Goal: Task Accomplishment & Management: Manage account settings

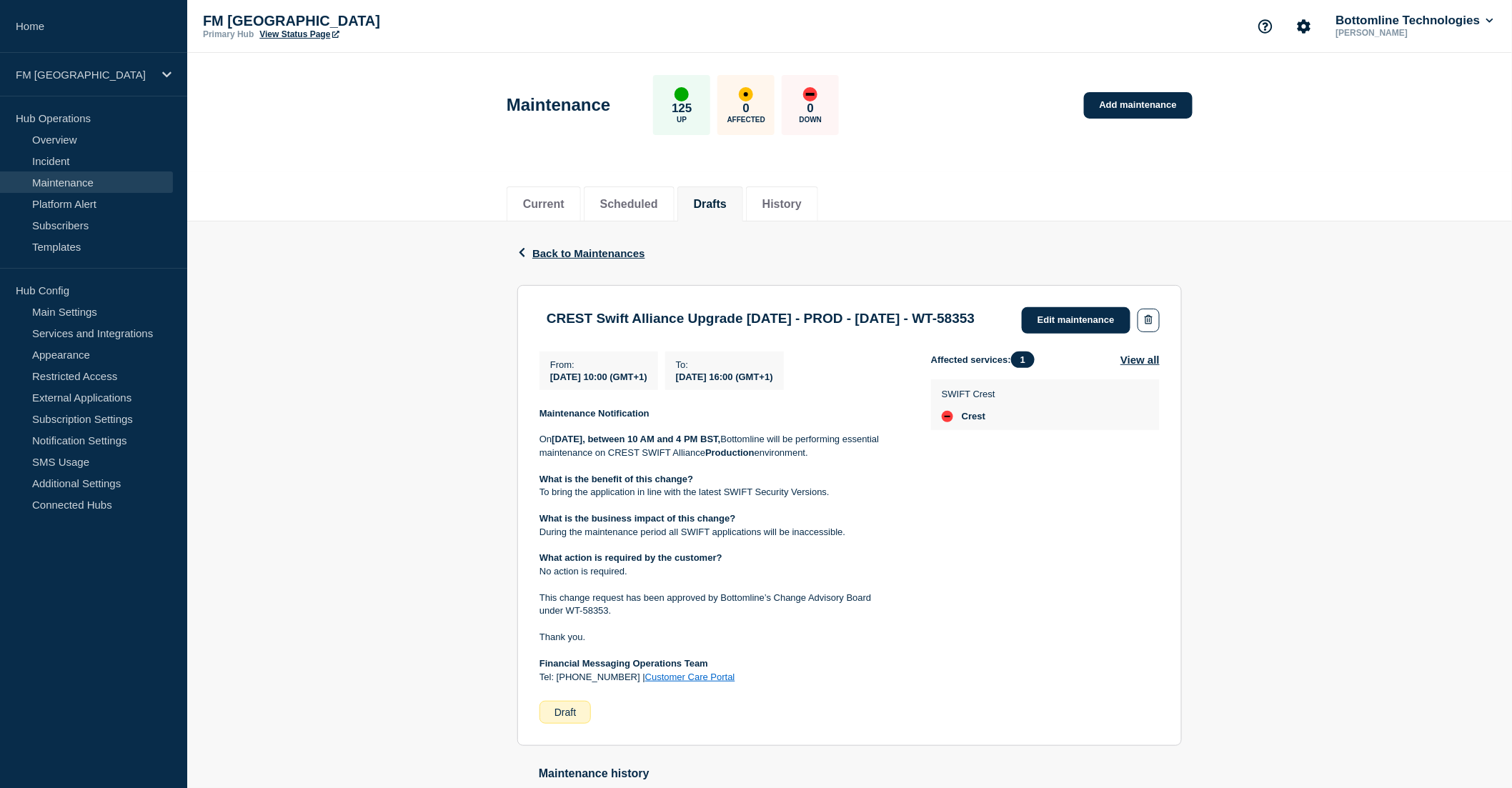
scroll to position [80, 0]
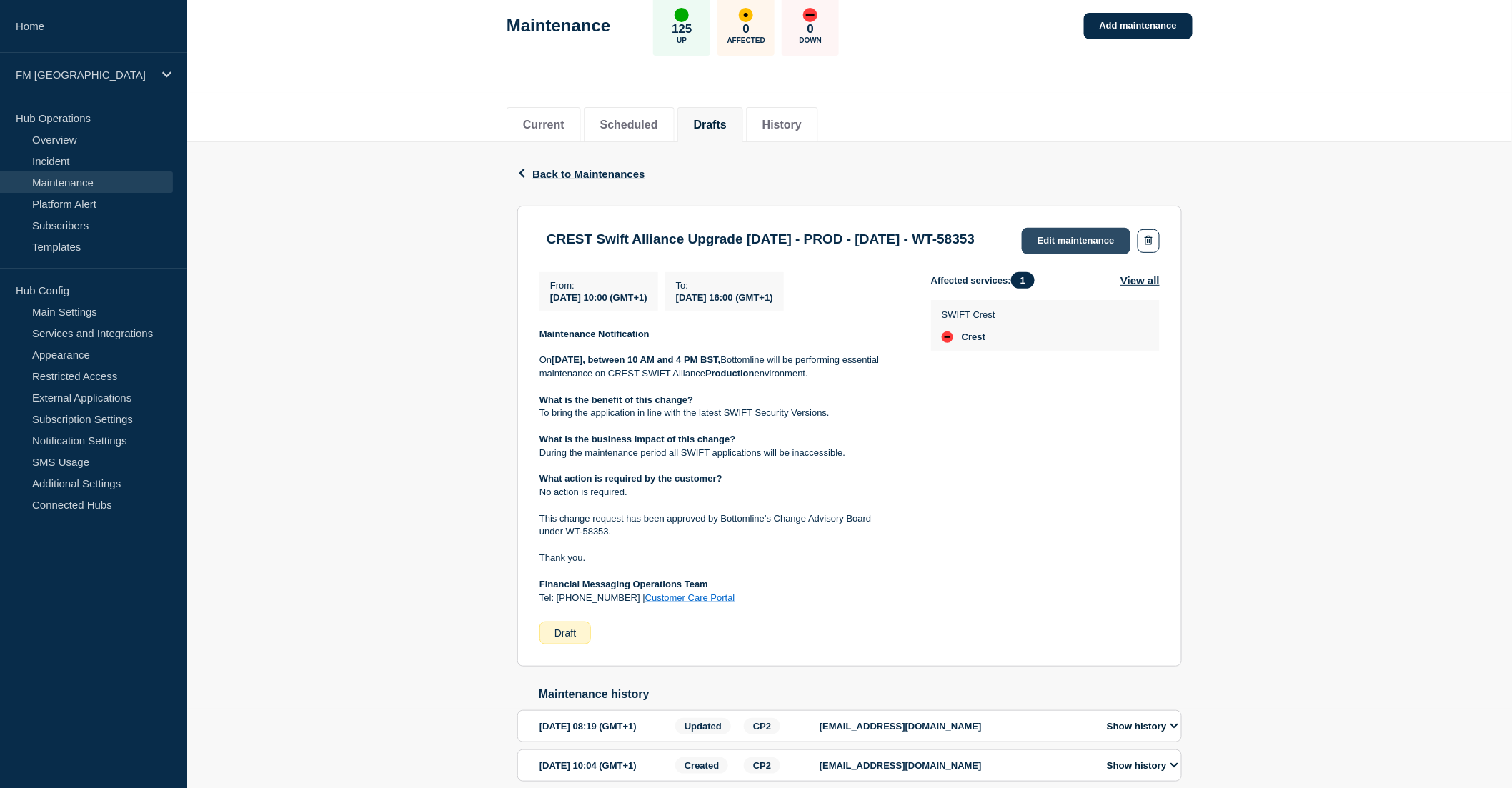
click at [1084, 243] on link "Edit maintenance" at bounding box center [1076, 241] width 109 height 27
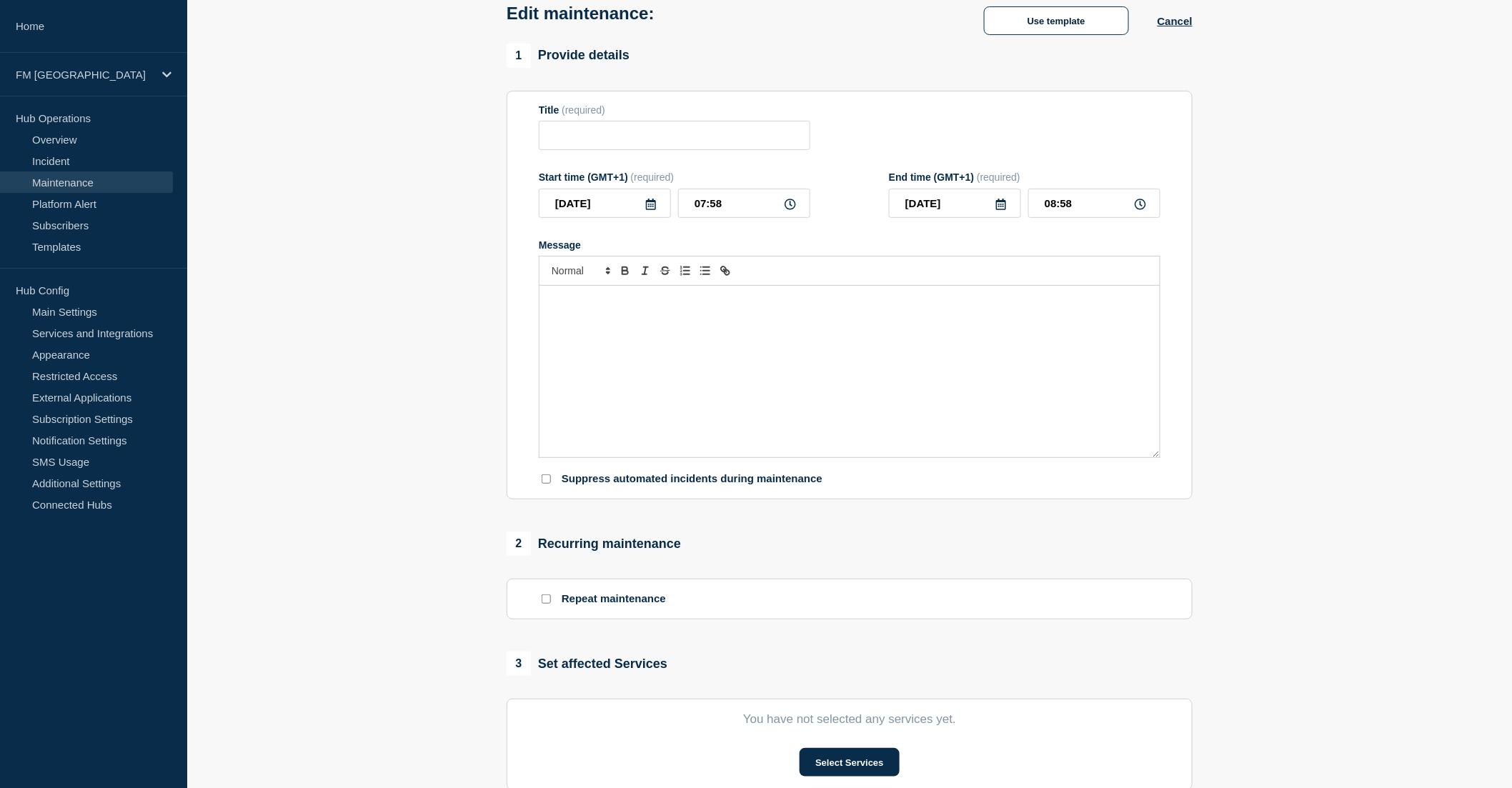
type input "CREST Swift Alliance Upgrade [DATE] - PROD - [DATE] - WT-58353"
type input "[DATE]"
type input "10:00"
type input "2025-09-06"
type input "16:00"
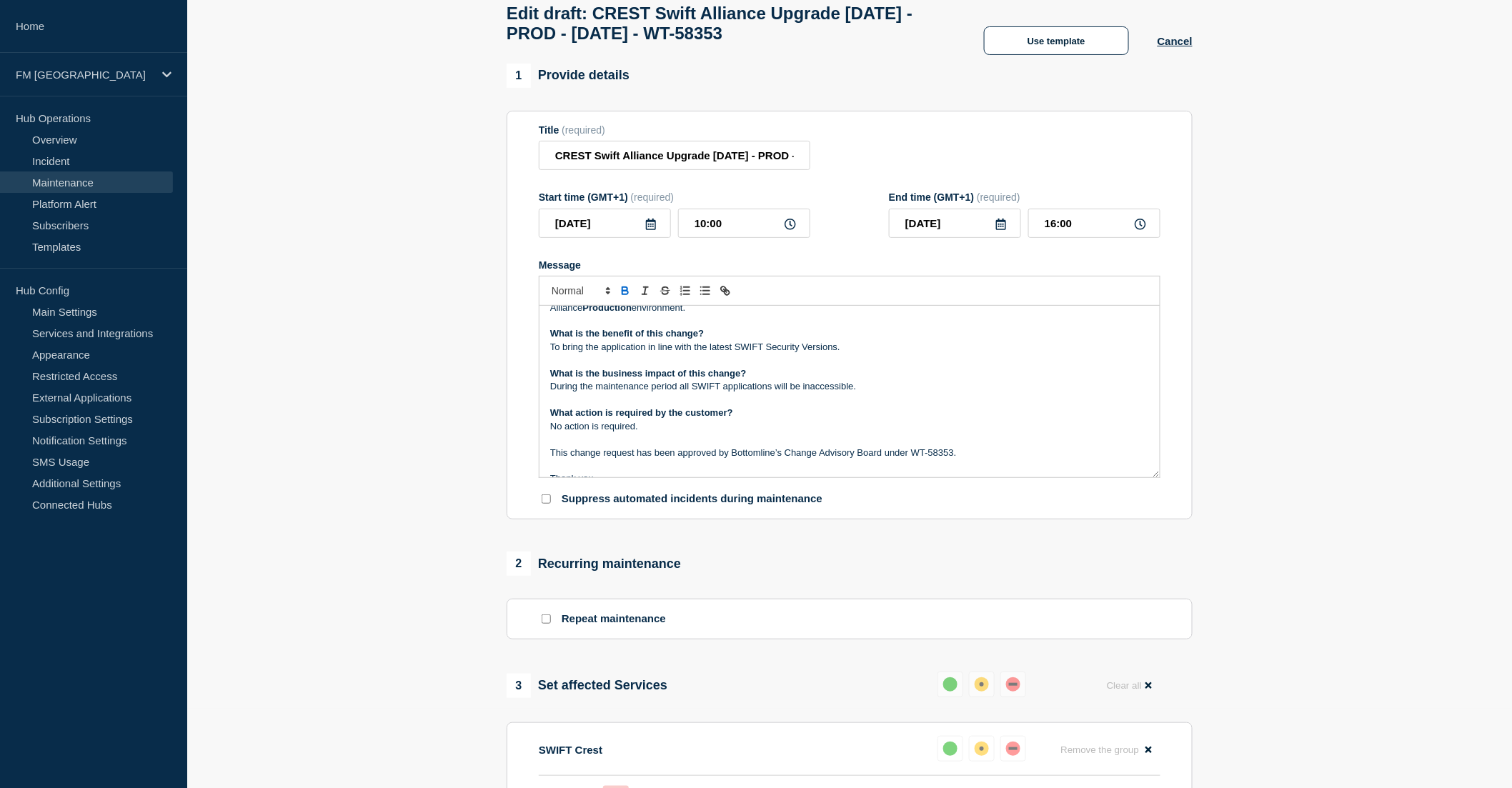
scroll to position [80, 0]
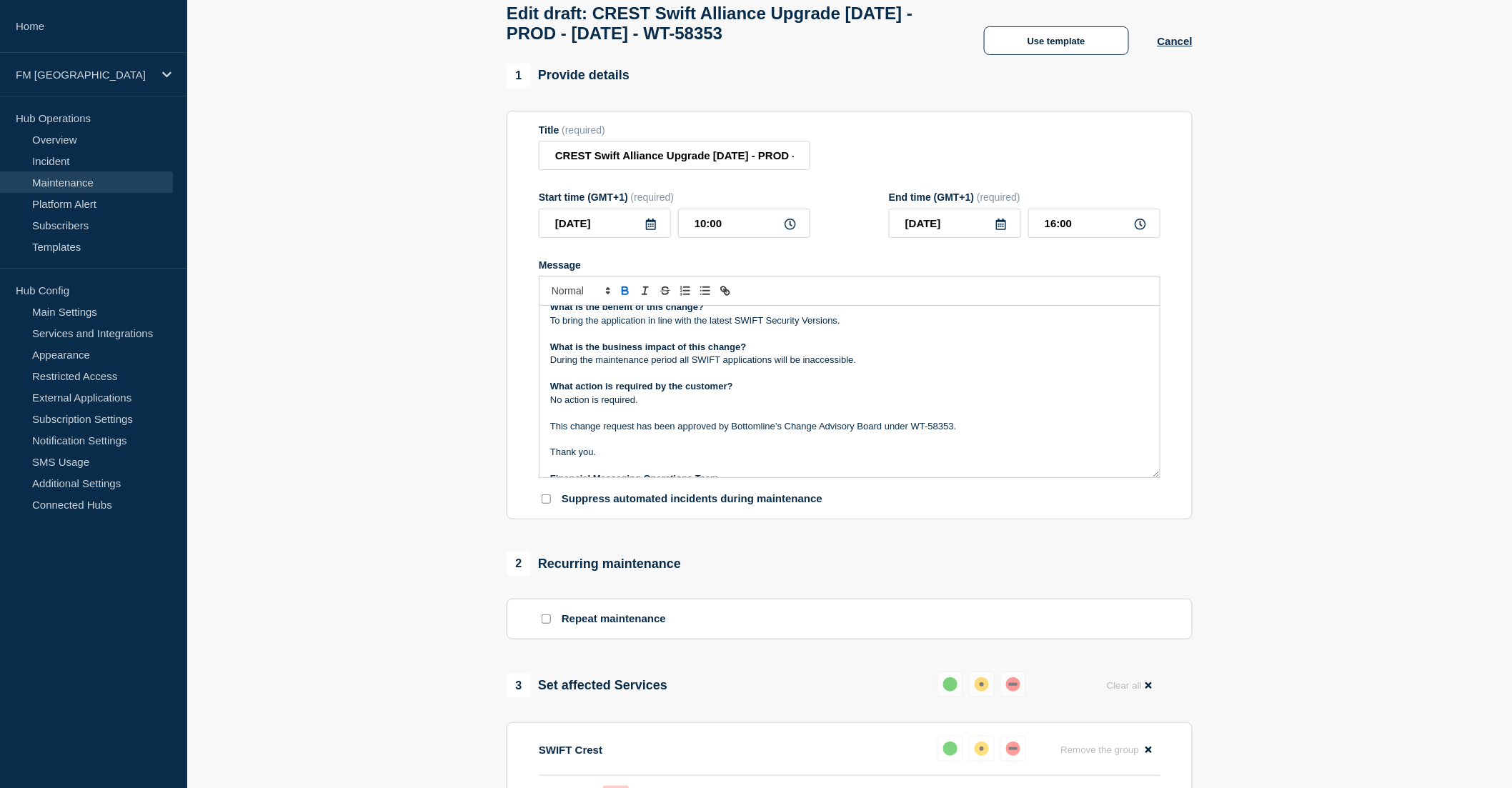
click at [981, 433] on p "This change request has been approved by Bottomline’s Change Advisory Board und…" at bounding box center [849, 427] width 599 height 13
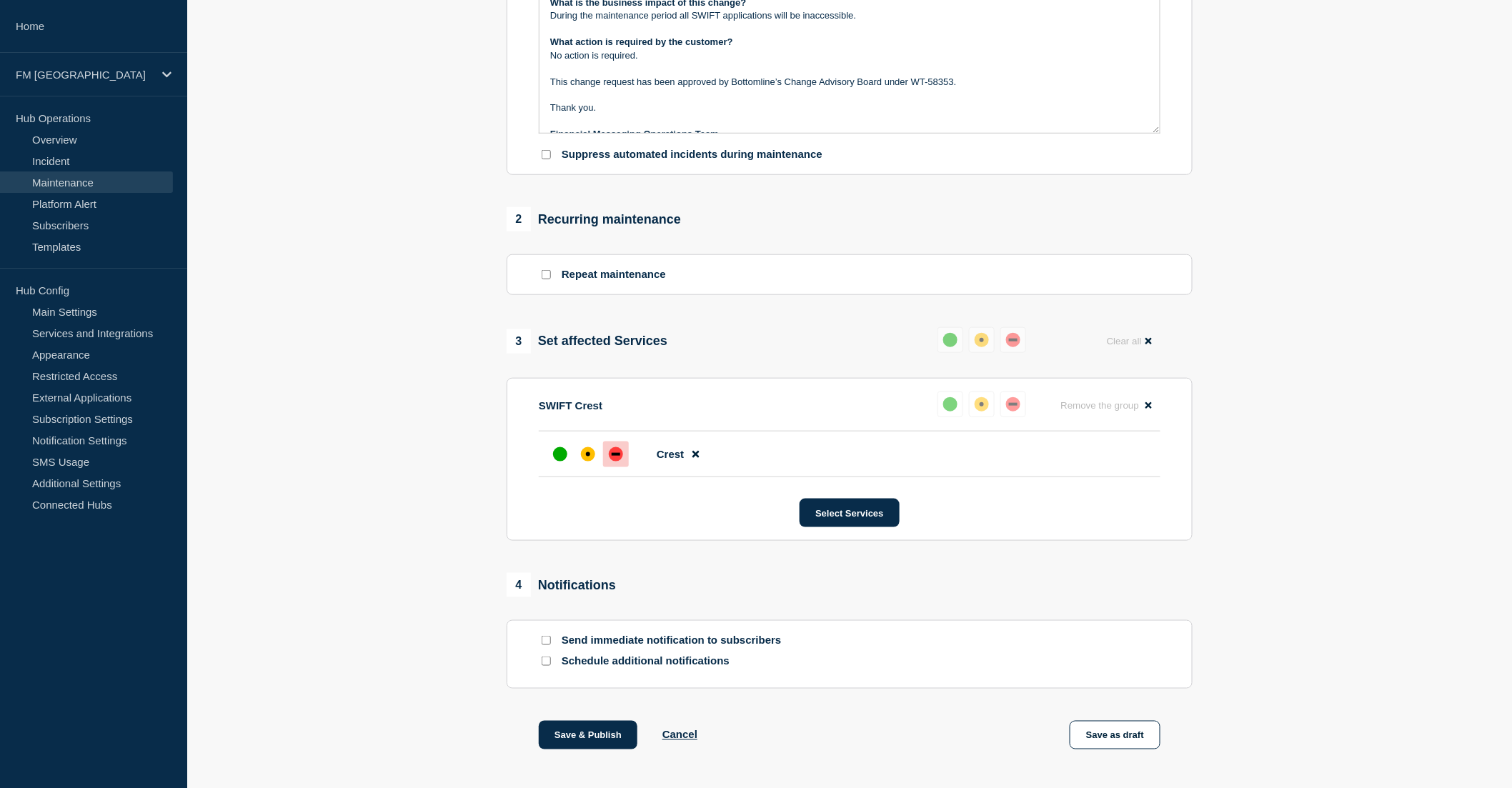
scroll to position [476, 0]
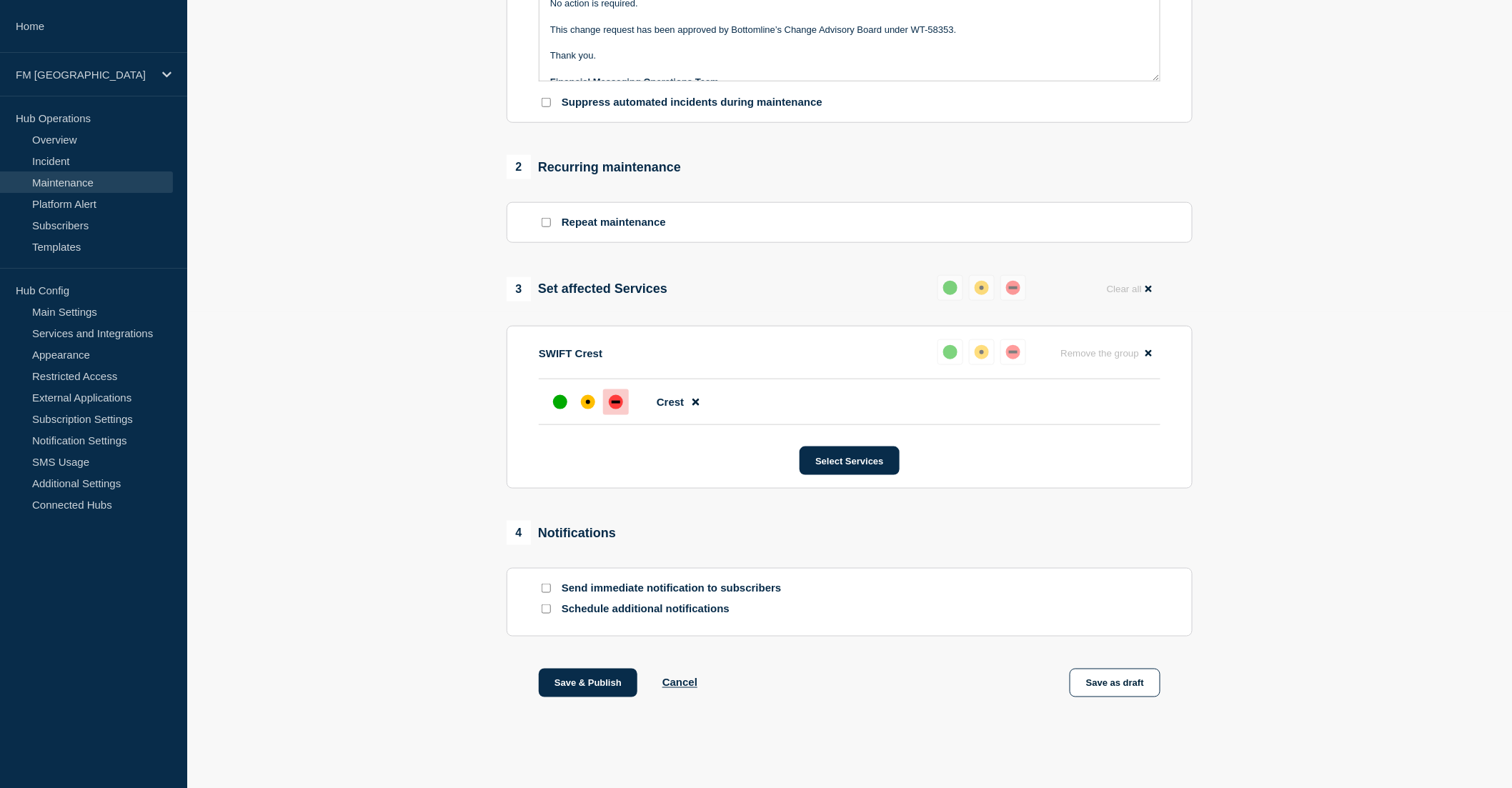
click at [547, 593] on input "Send immediate notification to subscribers" at bounding box center [546, 588] width 9 height 9
checkbox input "true"
click at [587, 698] on button "Save & Publish" at bounding box center [588, 683] width 99 height 28
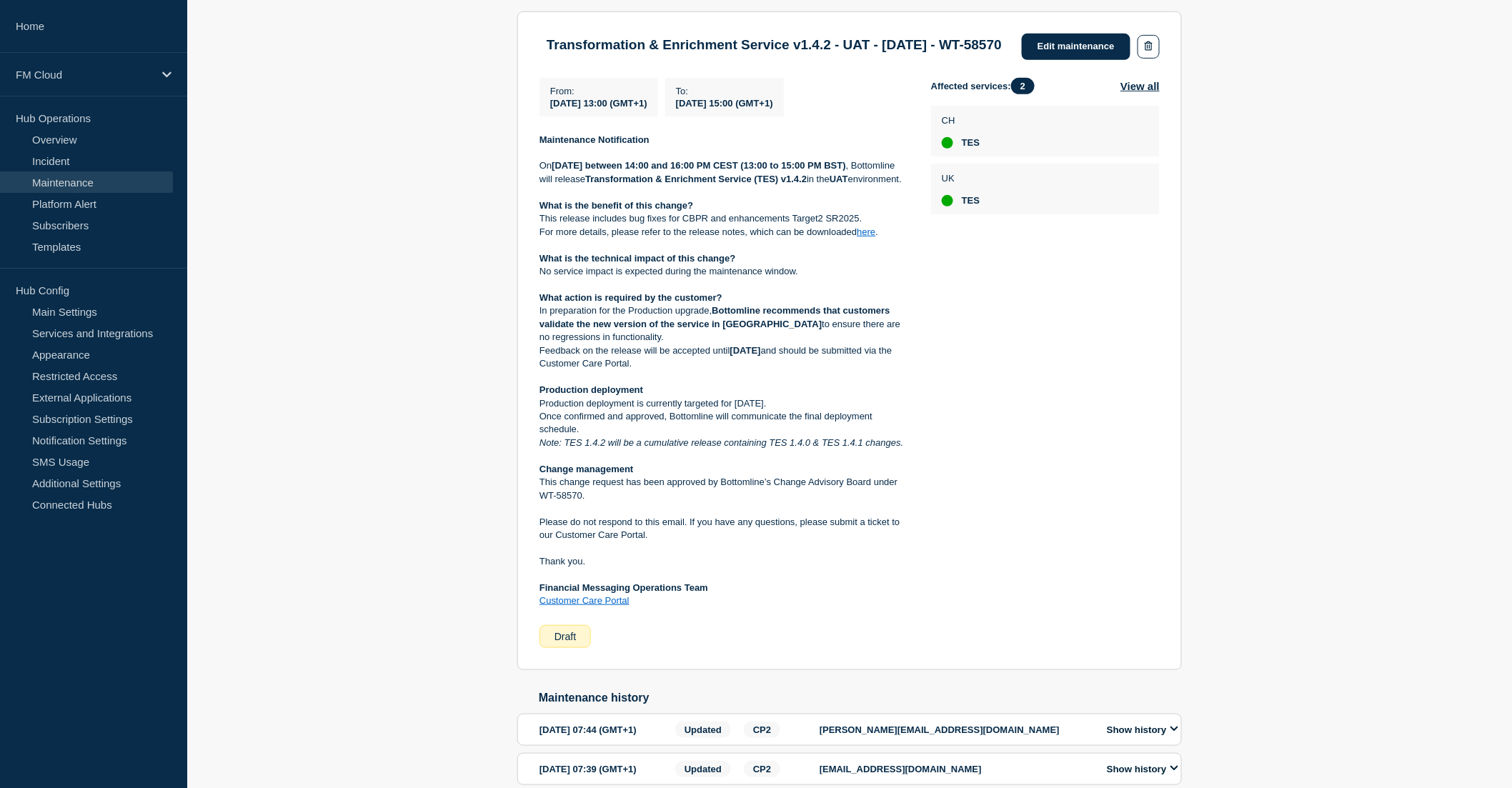
scroll to position [317, 0]
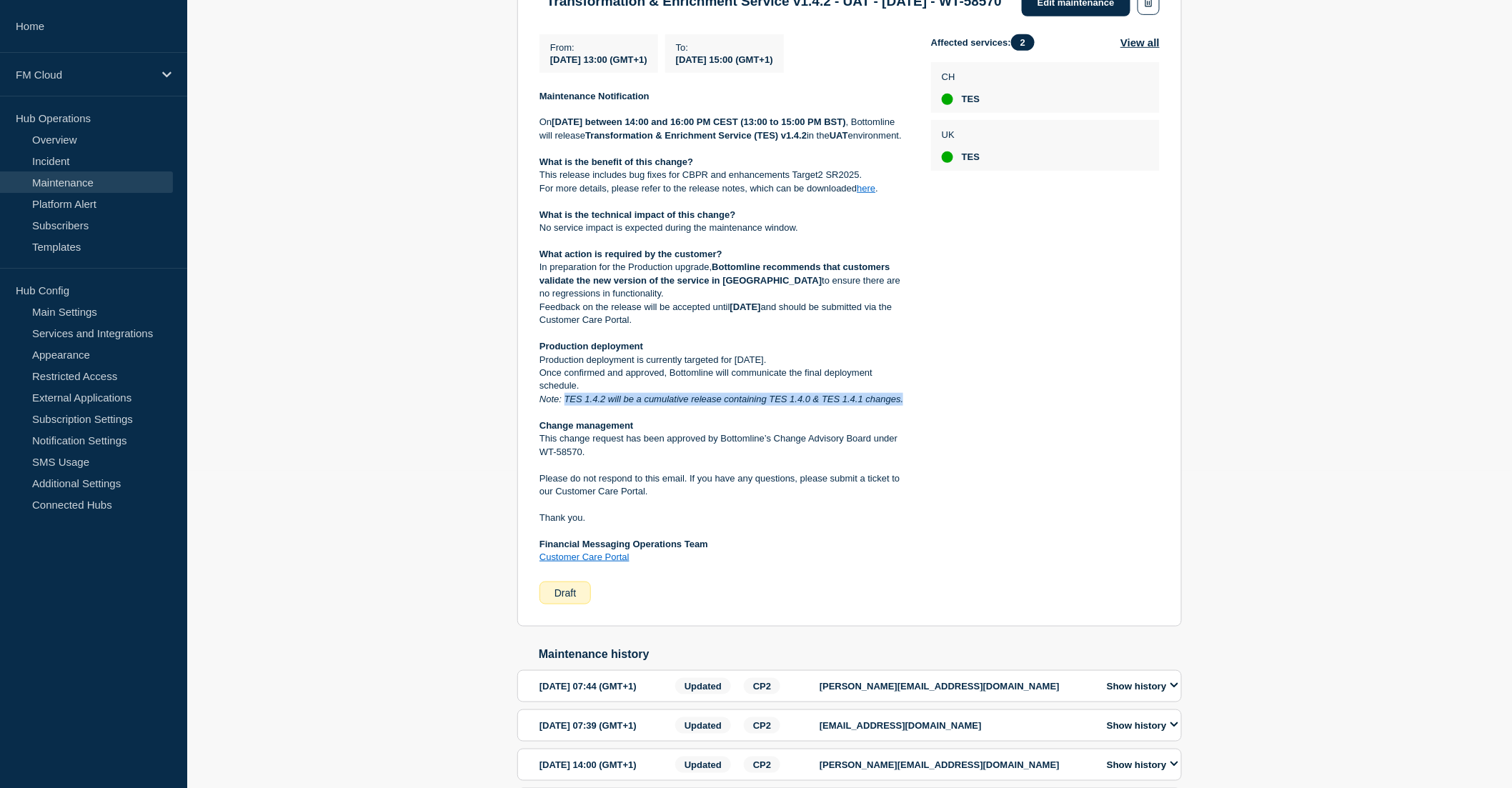
drag, startPoint x: 566, startPoint y: 426, endPoint x: 926, endPoint y: 429, distance: 360.0
click at [926, 429] on div "From : 2025-09-10 13:00 (GMT+1) To : 2025-09-10 15:00 (GMT+1) Maintenance Notif…" at bounding box center [735, 319] width 392 height 571
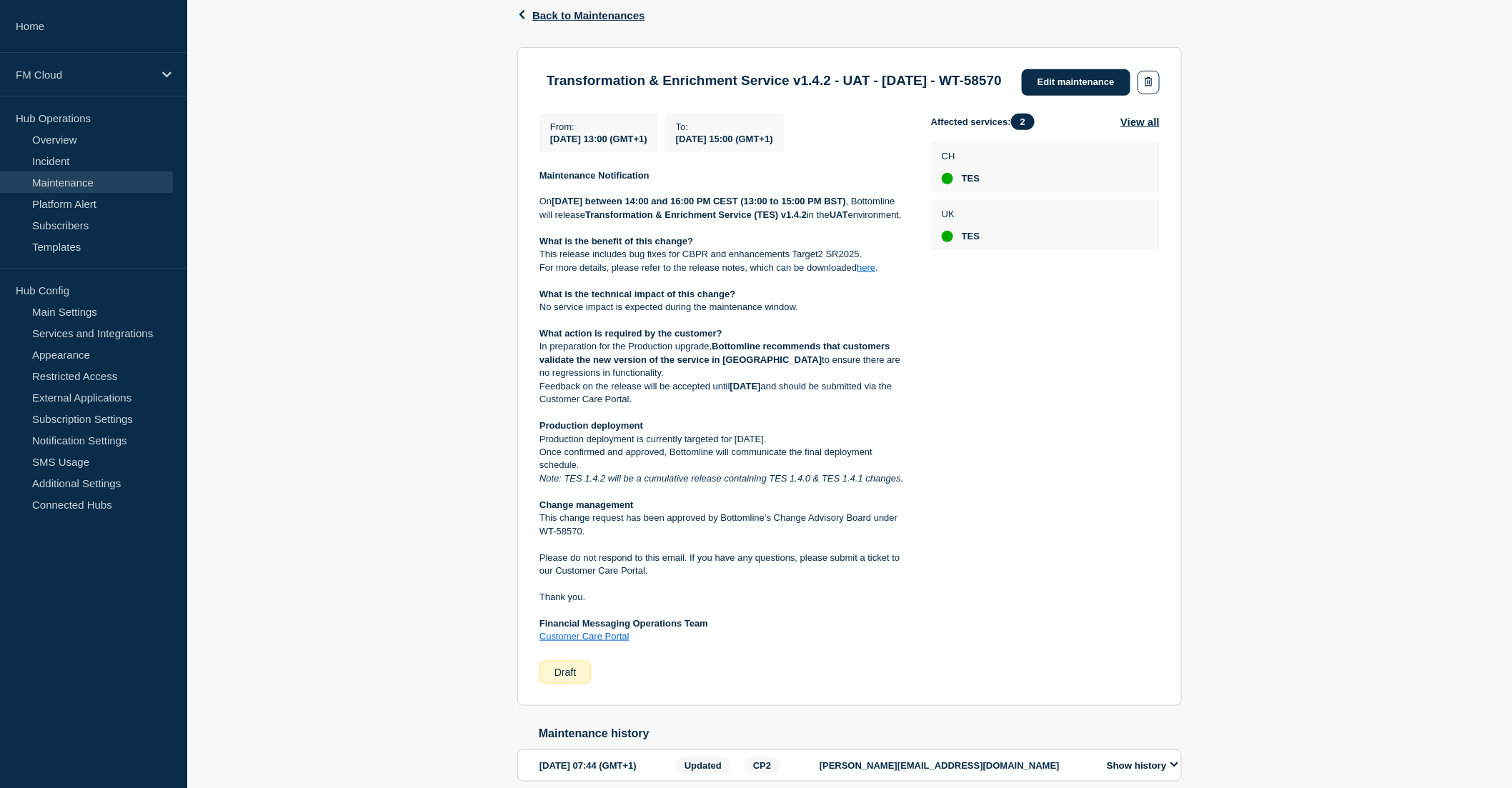
click at [552, 472] on p "Once confirmed and approved, Bottomline will communicate the final deployment s…" at bounding box center [724, 459] width 368 height 27
drag, startPoint x: 538, startPoint y: 507, endPoint x: 908, endPoint y: 496, distance: 370.2
click at [908, 496] on section "Transformation & Enrichment Service v1.4.2 - UAT - 10/SEP/2025 - WT-58570 Edit …" at bounding box center [849, 377] width 664 height 659
click at [904, 485] on p "Note: TES 1.4.2 will be a cumulative release containing TES 1.4.0 & TES 1.4.1 c…" at bounding box center [724, 479] width 368 height 13
drag, startPoint x: 908, startPoint y: 508, endPoint x: 513, endPoint y: 510, distance: 395.0
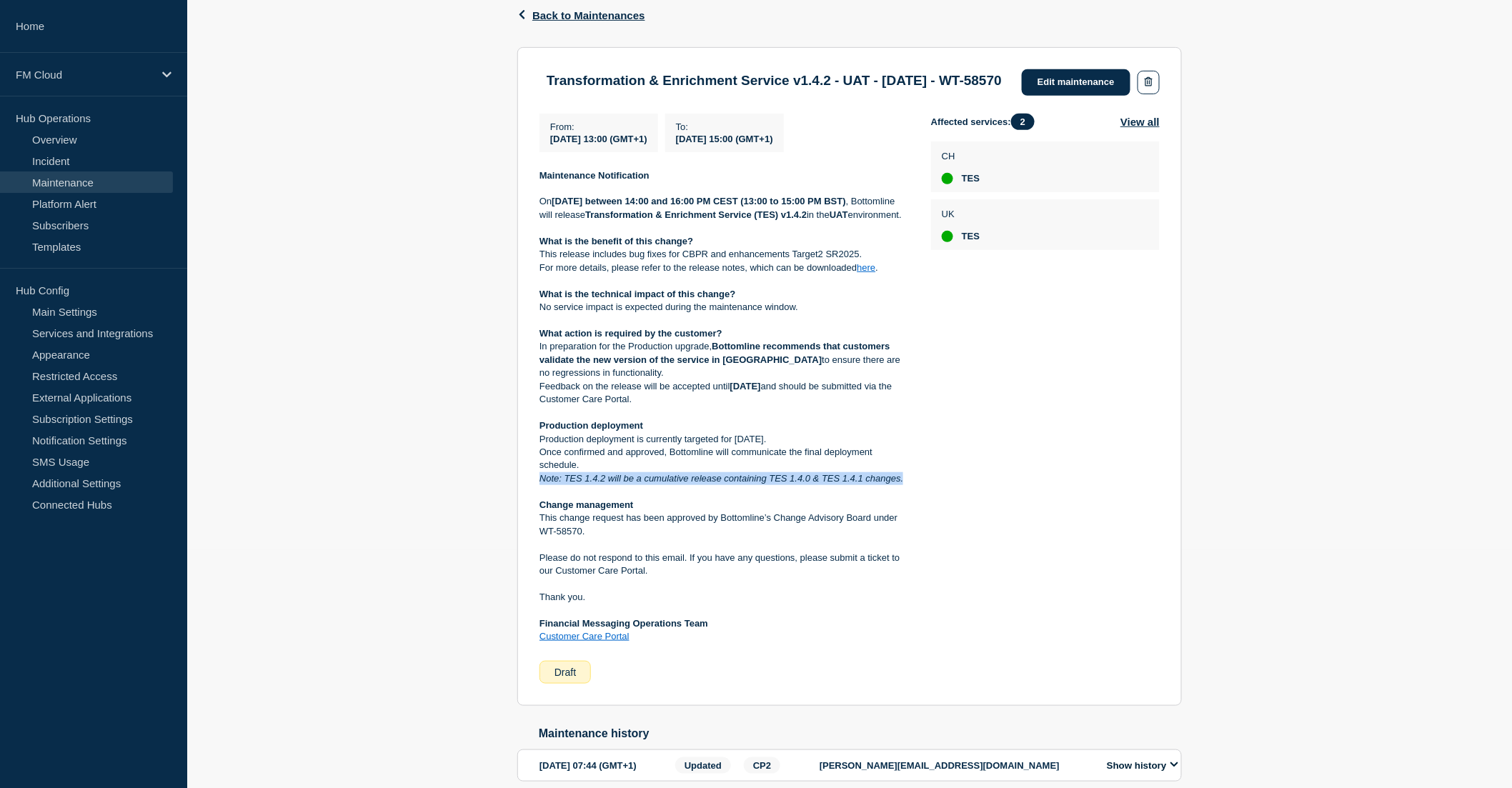
click at [513, 510] on div "Back Back to Maintenances Transformation & Enrichment Service v1.4.2 - UAT - 10…" at bounding box center [849, 464] width 686 height 962
click at [752, 407] on p "Feedback on the release will be accepted until 22nd September, 2025 and should …" at bounding box center [724, 394] width 368 height 27
click at [1051, 428] on div "Affected services: 2 View all CH TES UK TES" at bounding box center [1046, 398] width 229 height 571
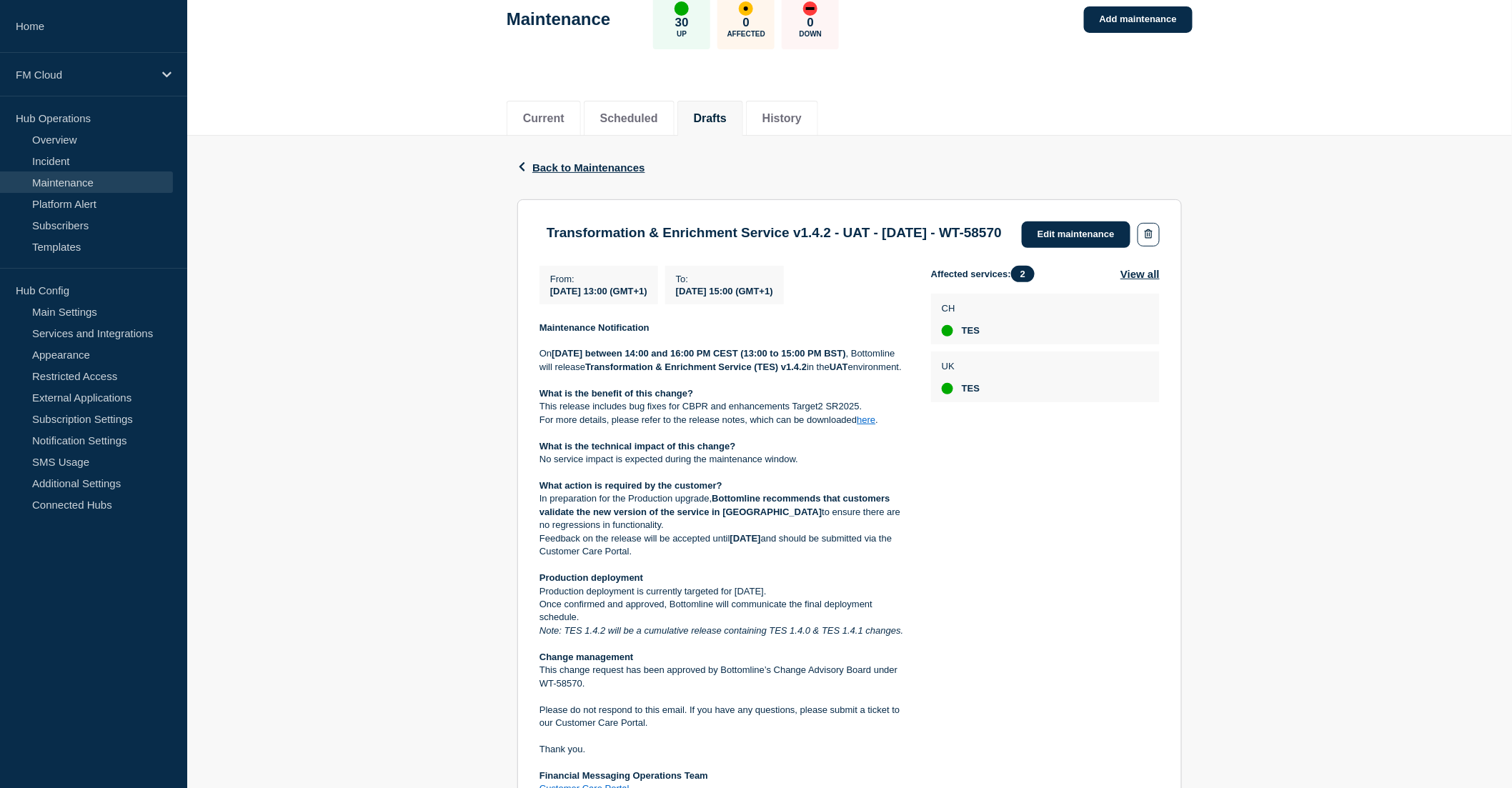
scroll to position [80, 0]
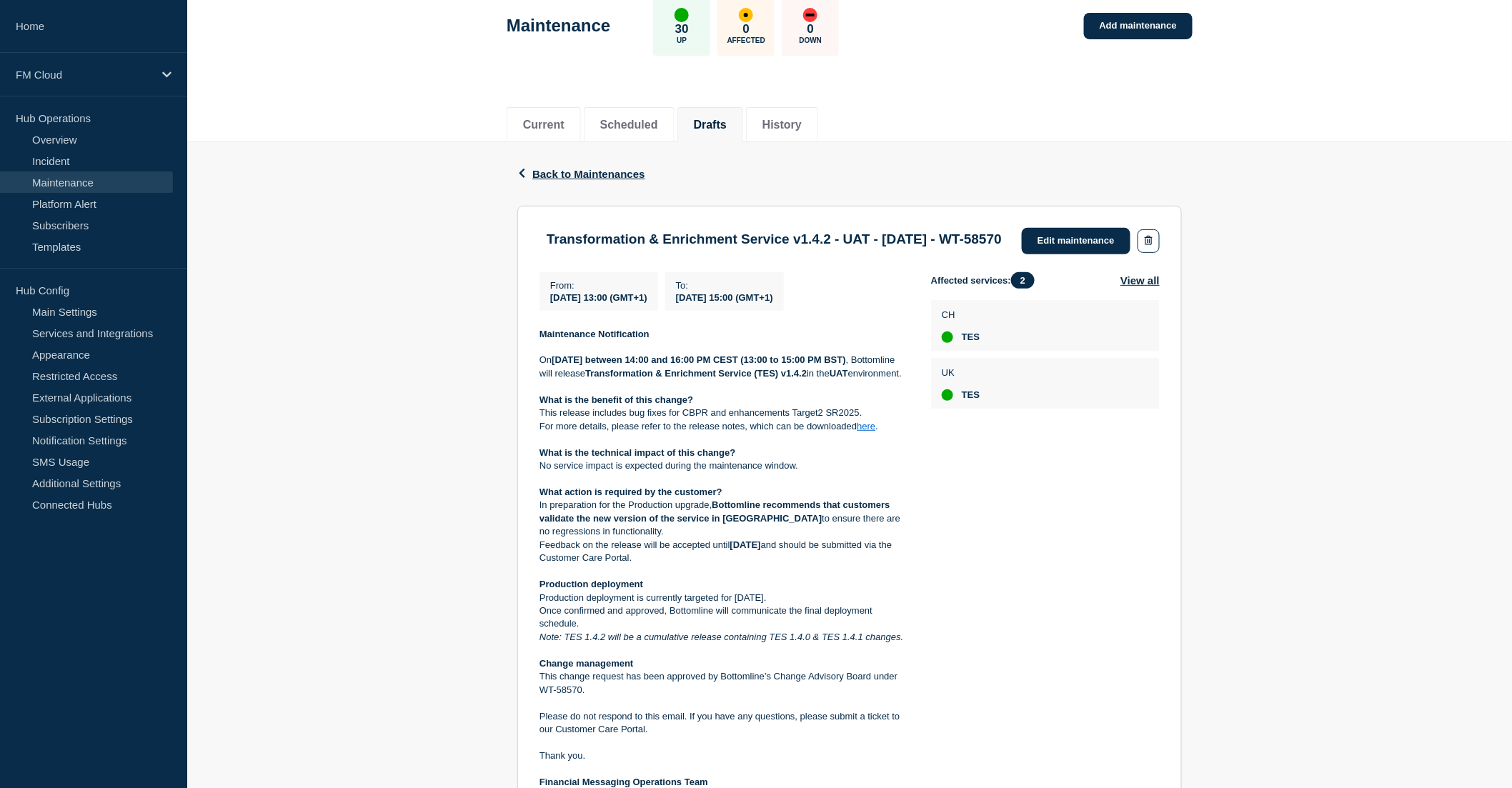
click at [75, 181] on link "Maintenance" at bounding box center [86, 182] width 173 height 21
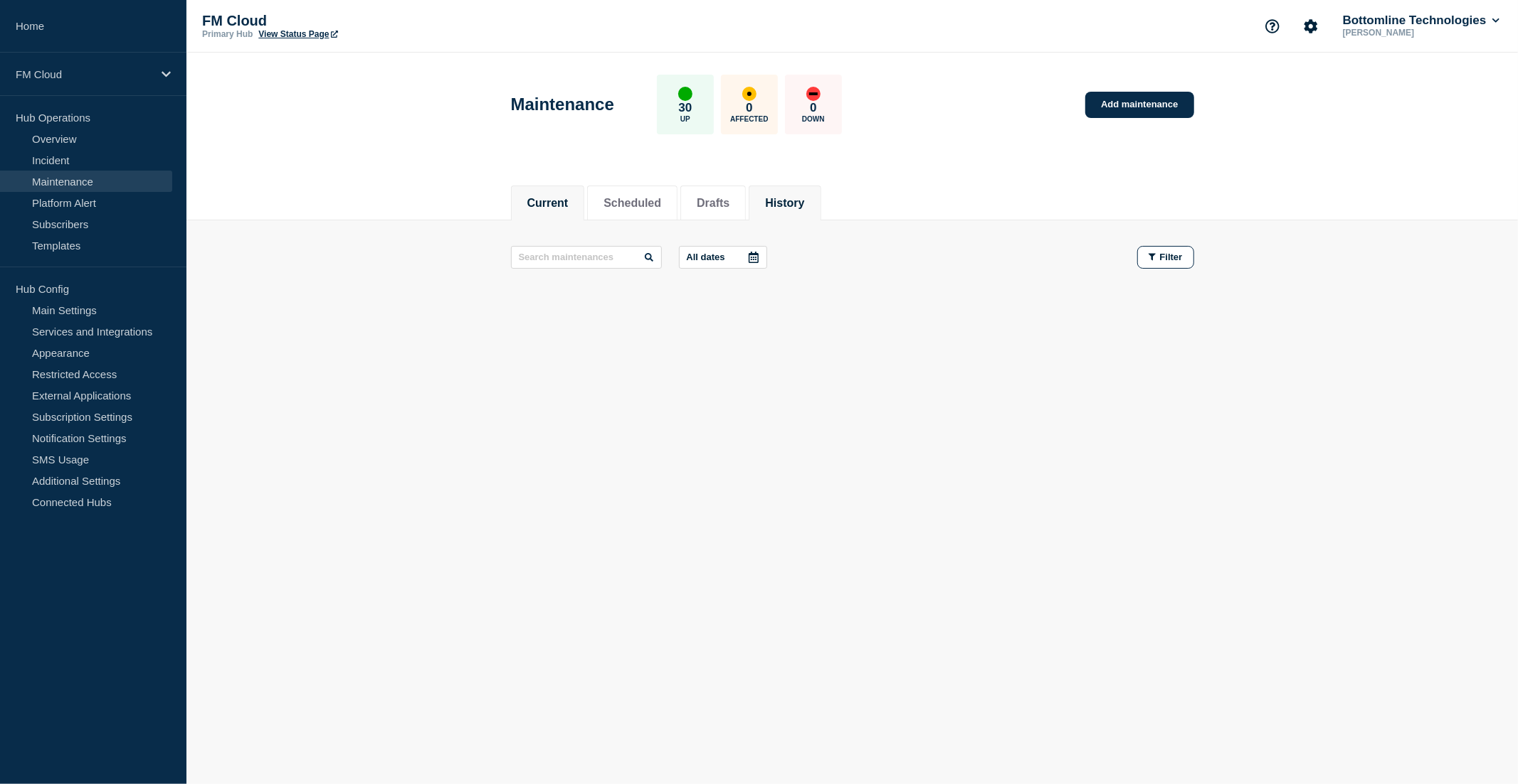
click at [793, 197] on button "History" at bounding box center [784, 203] width 39 height 13
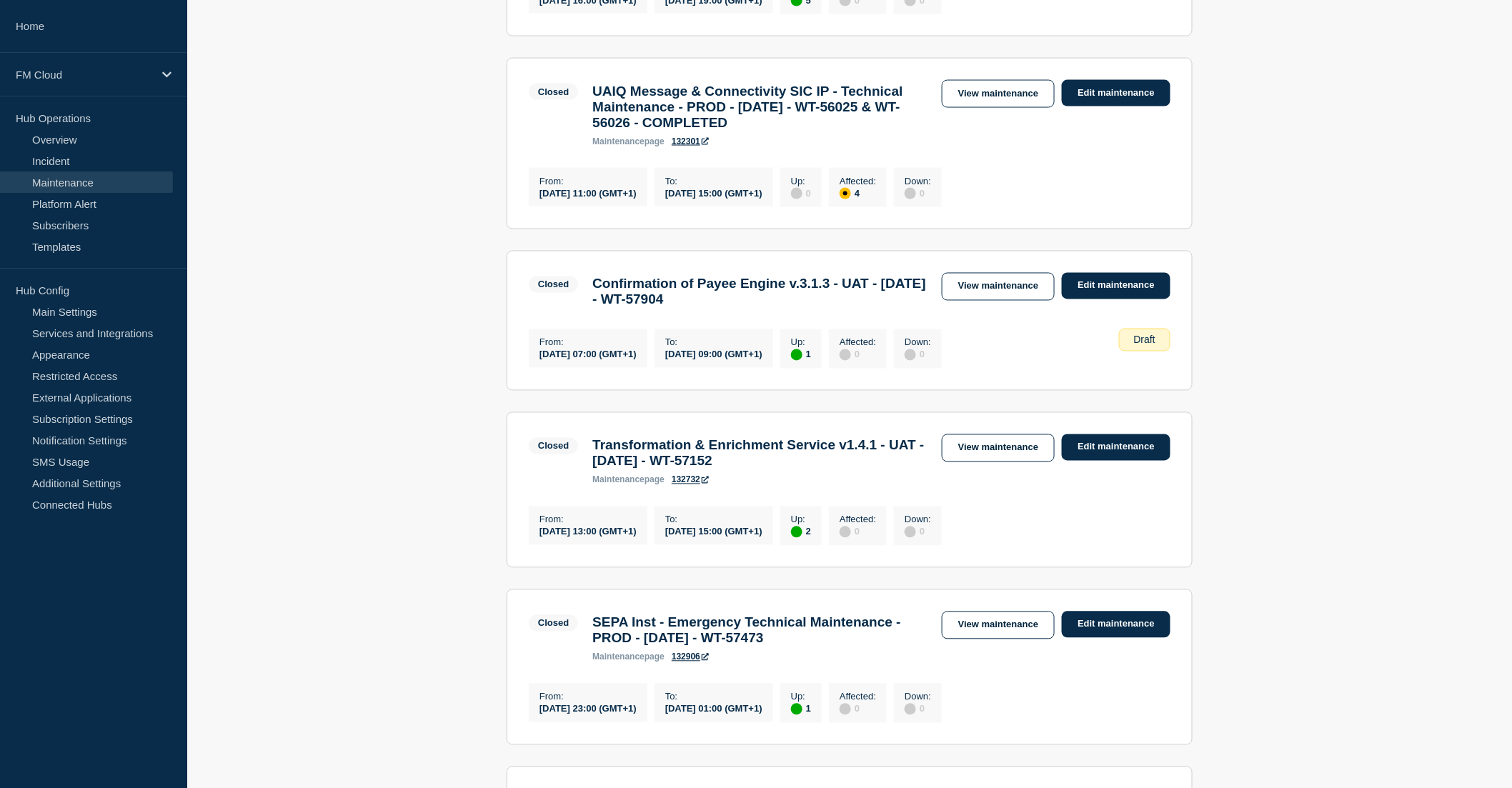
scroll to position [953, 0]
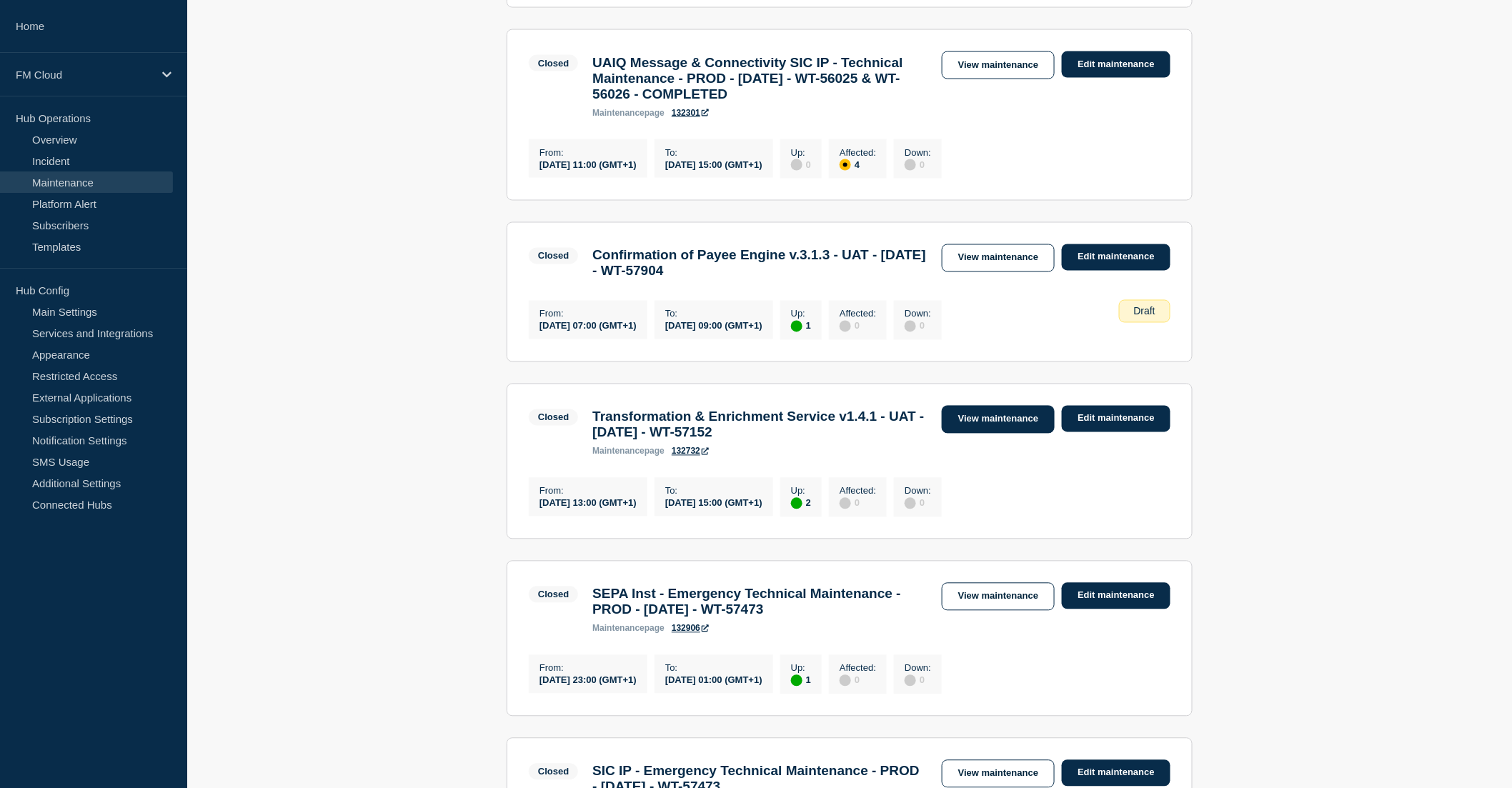
click at [982, 434] on link "View maintenance" at bounding box center [998, 420] width 113 height 28
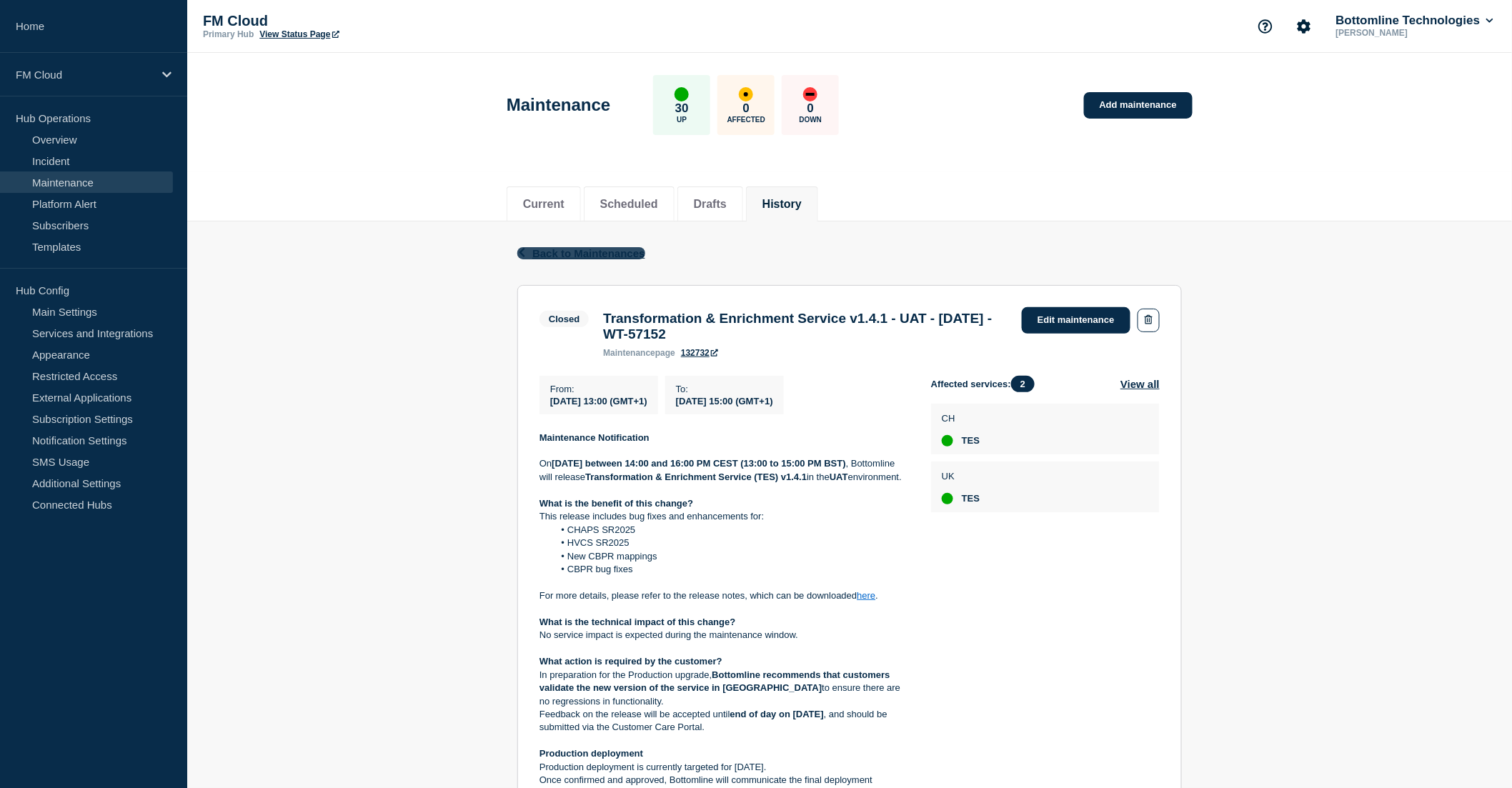
click at [539, 248] on span "Back to Maintenances" at bounding box center [588, 253] width 113 height 12
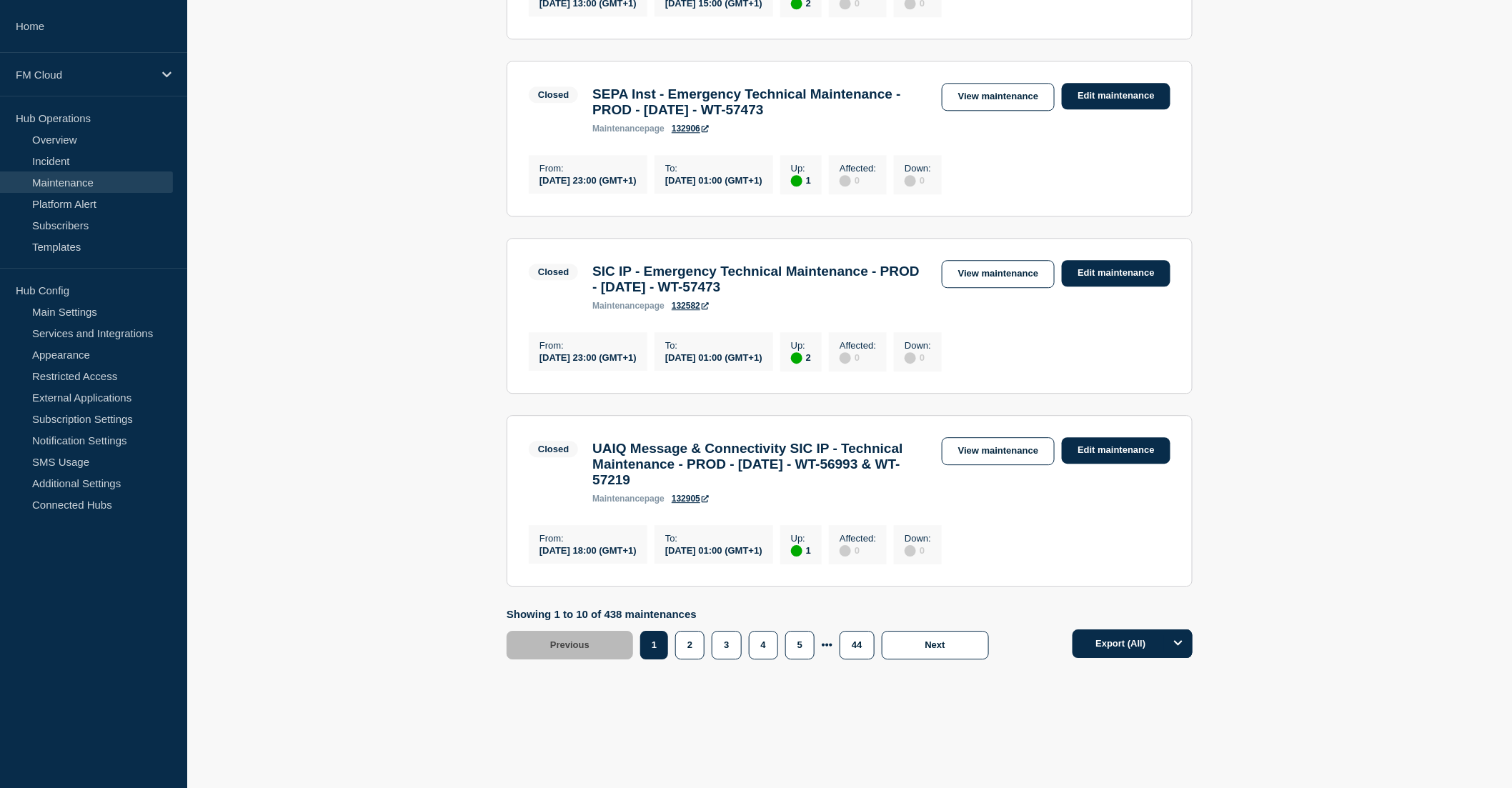
scroll to position [1588, 0]
click at [695, 660] on button "2" at bounding box center [689, 645] width 29 height 28
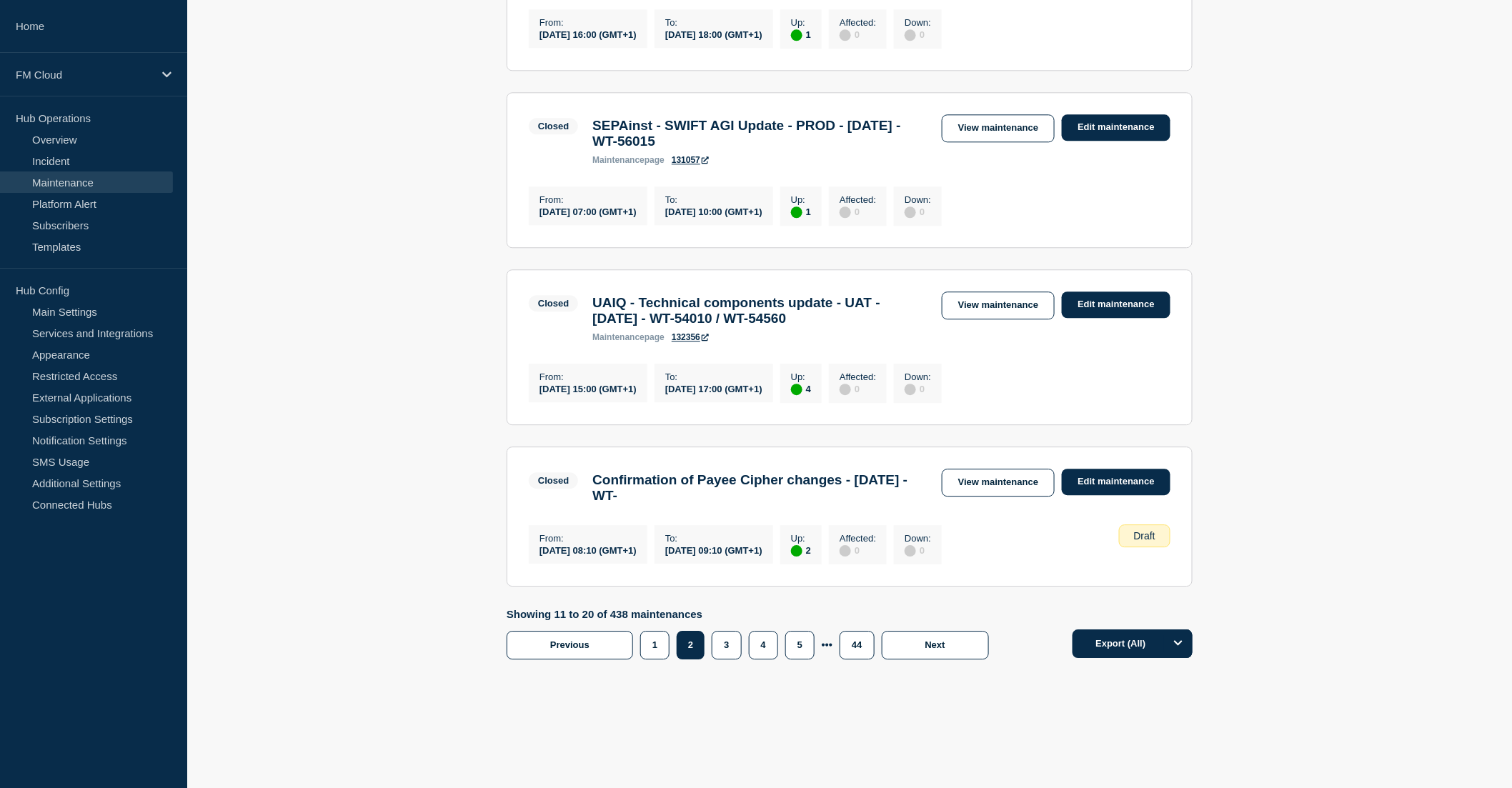
scroll to position [1588, 0]
click at [651, 660] on button "1" at bounding box center [655, 645] width 29 height 28
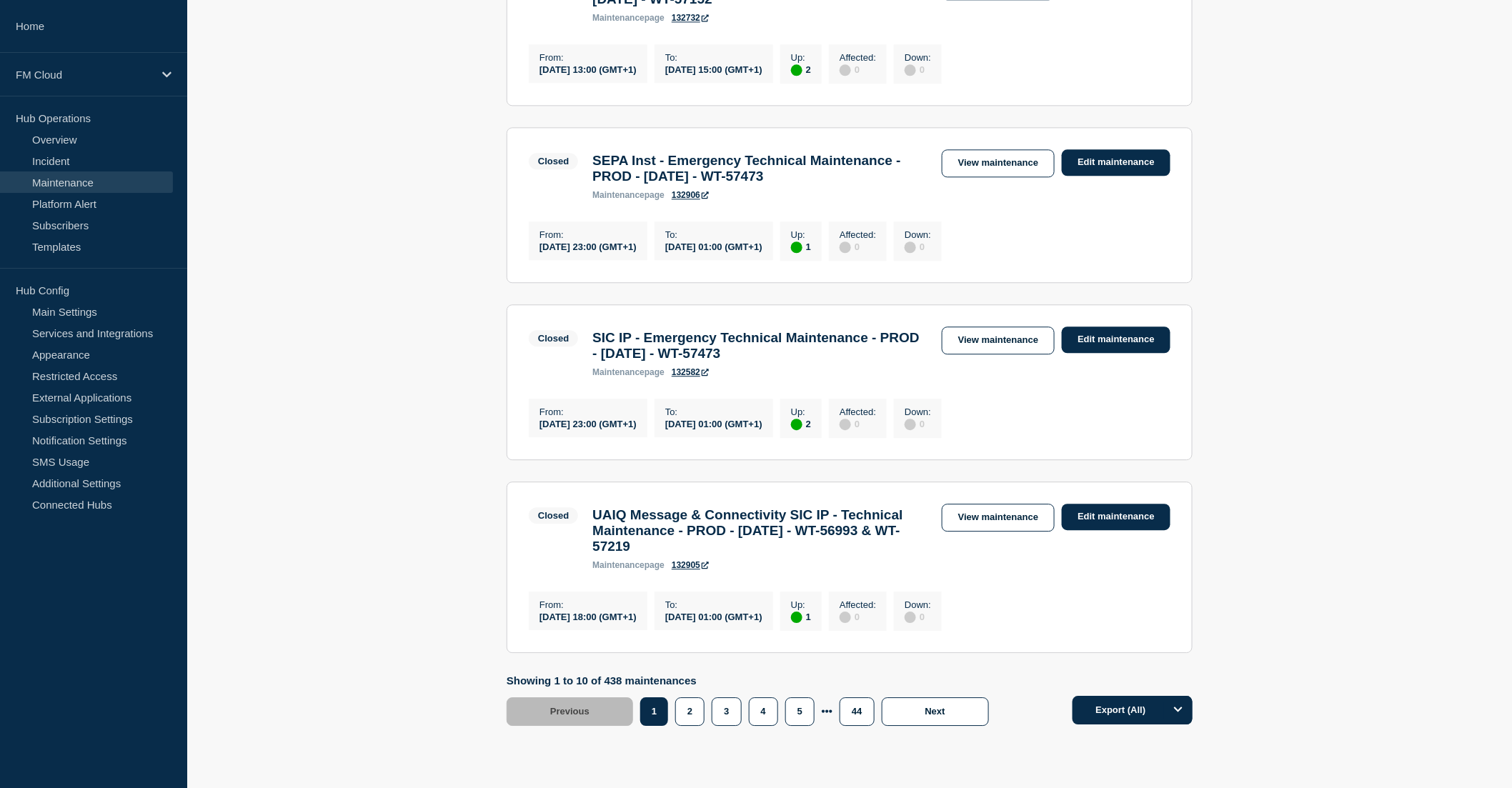
scroll to position [1350, 0]
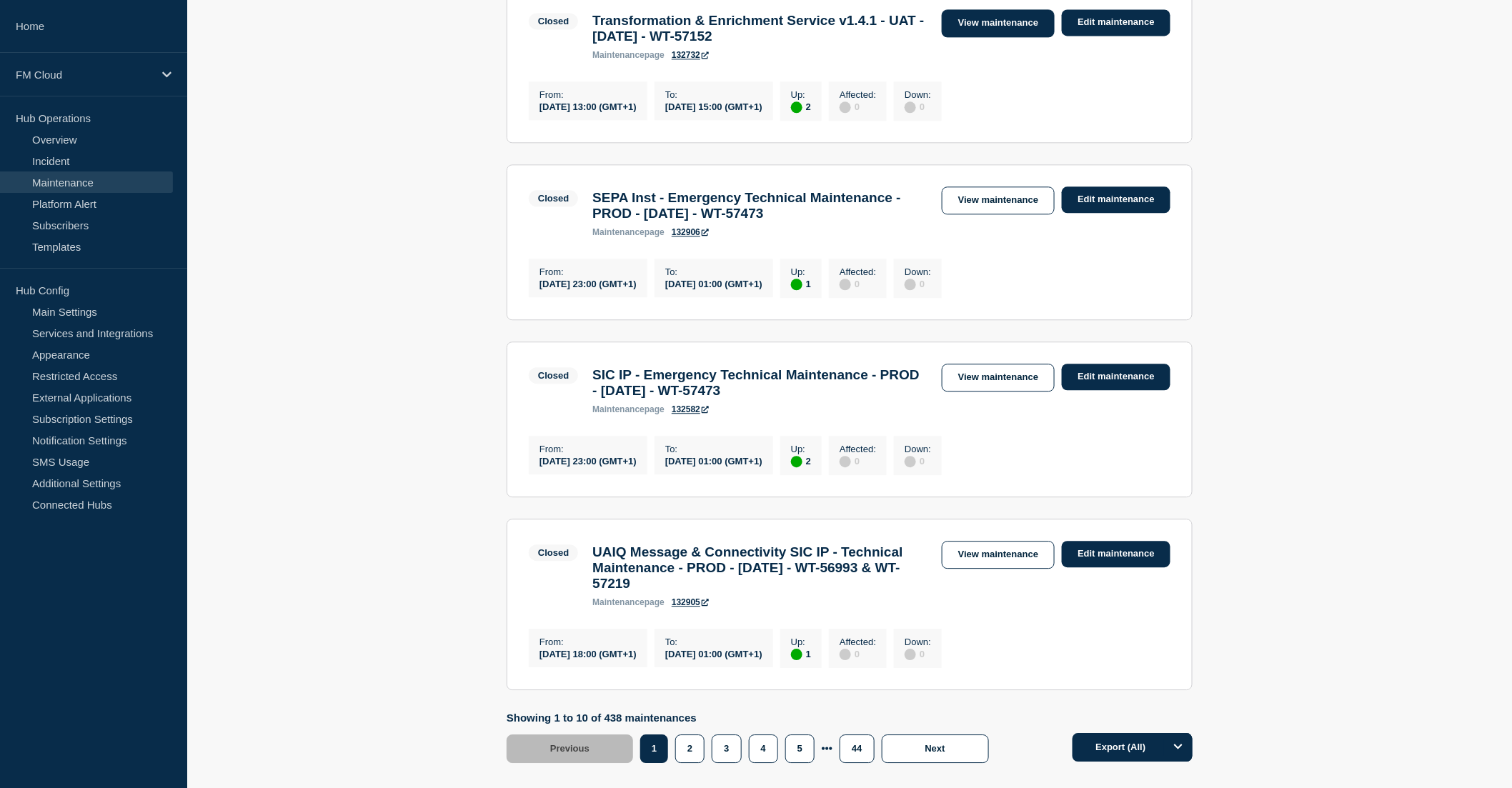
click at [1013, 37] on link "View maintenance" at bounding box center [998, 23] width 113 height 28
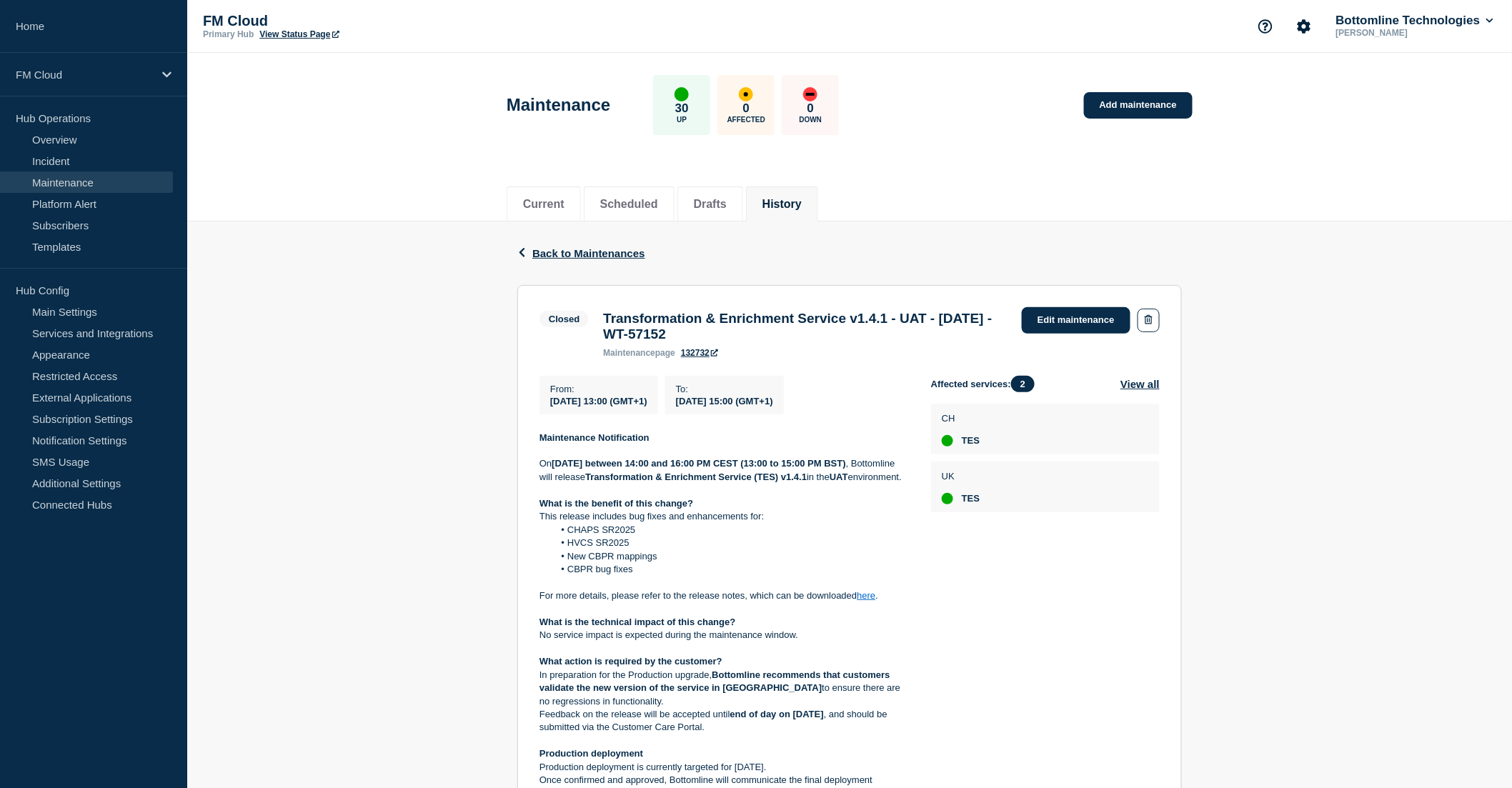
click at [572, 245] on div "Back Back to Maintenances" at bounding box center [849, 253] width 664 height 63
click at [524, 255] on icon "button" at bounding box center [522, 252] width 6 height 9
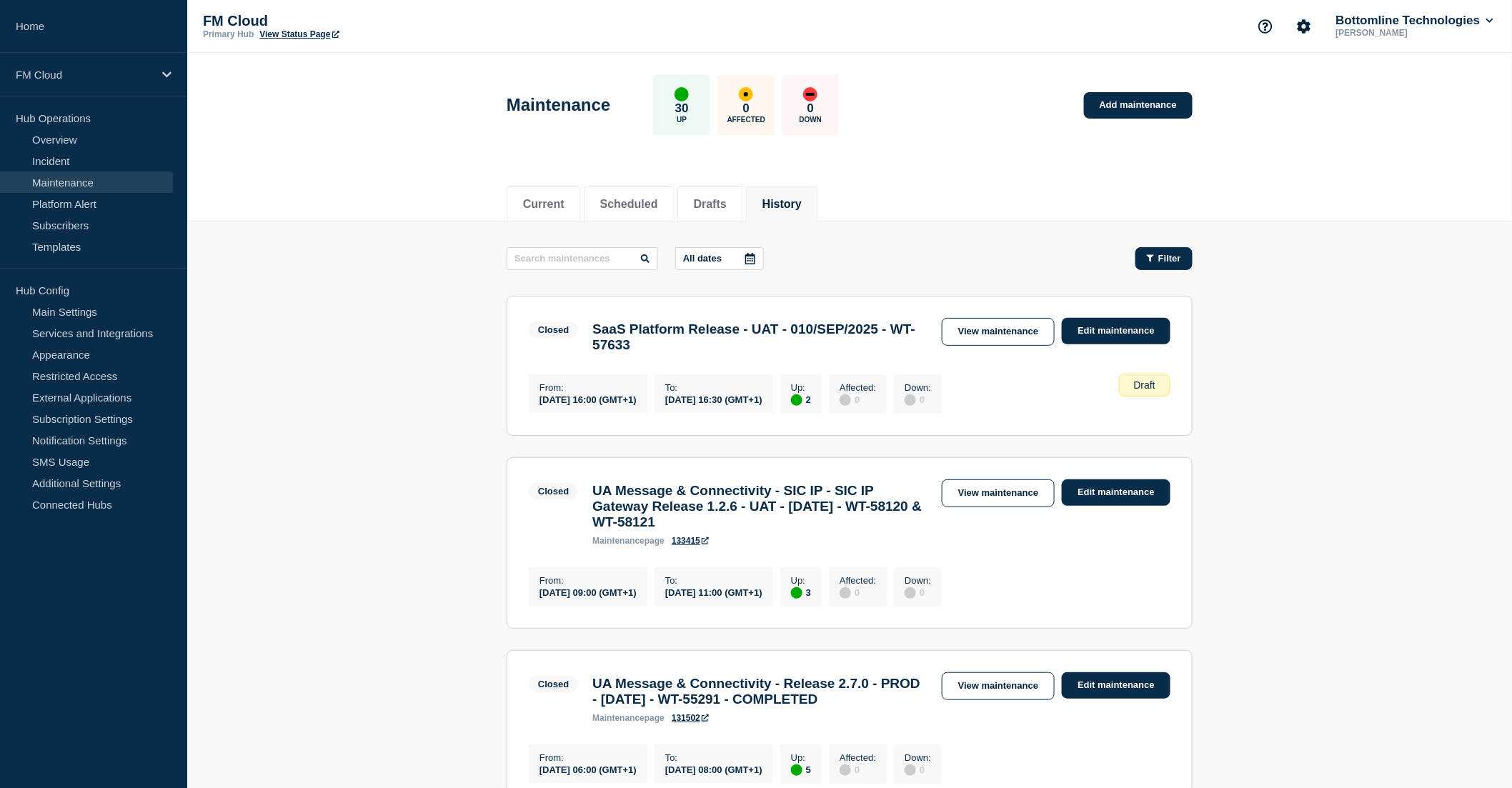
click at [1162, 255] on span "Filter" at bounding box center [1170, 258] width 23 height 11
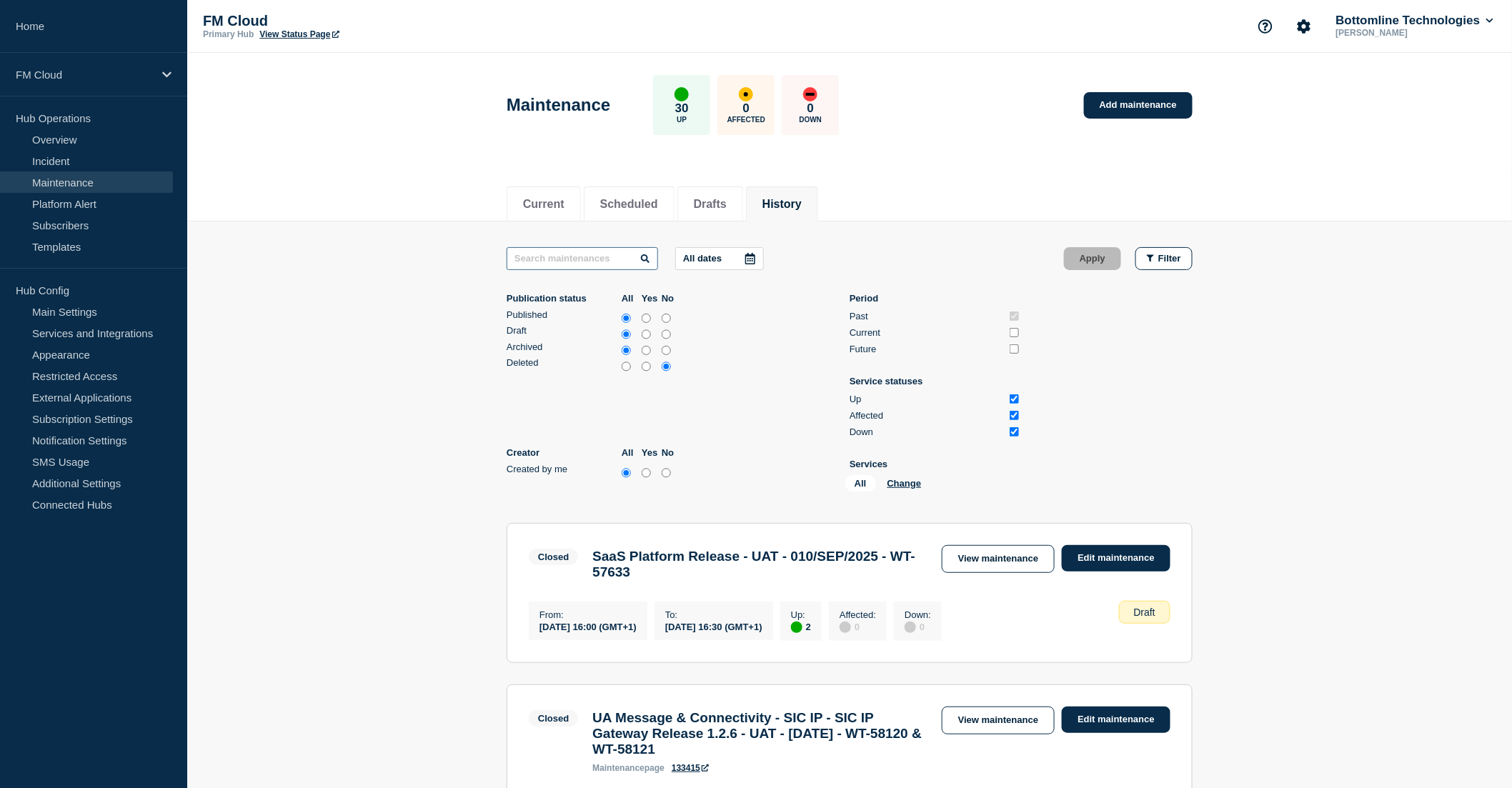
click at [608, 267] on input "text" at bounding box center [582, 259] width 152 height 23
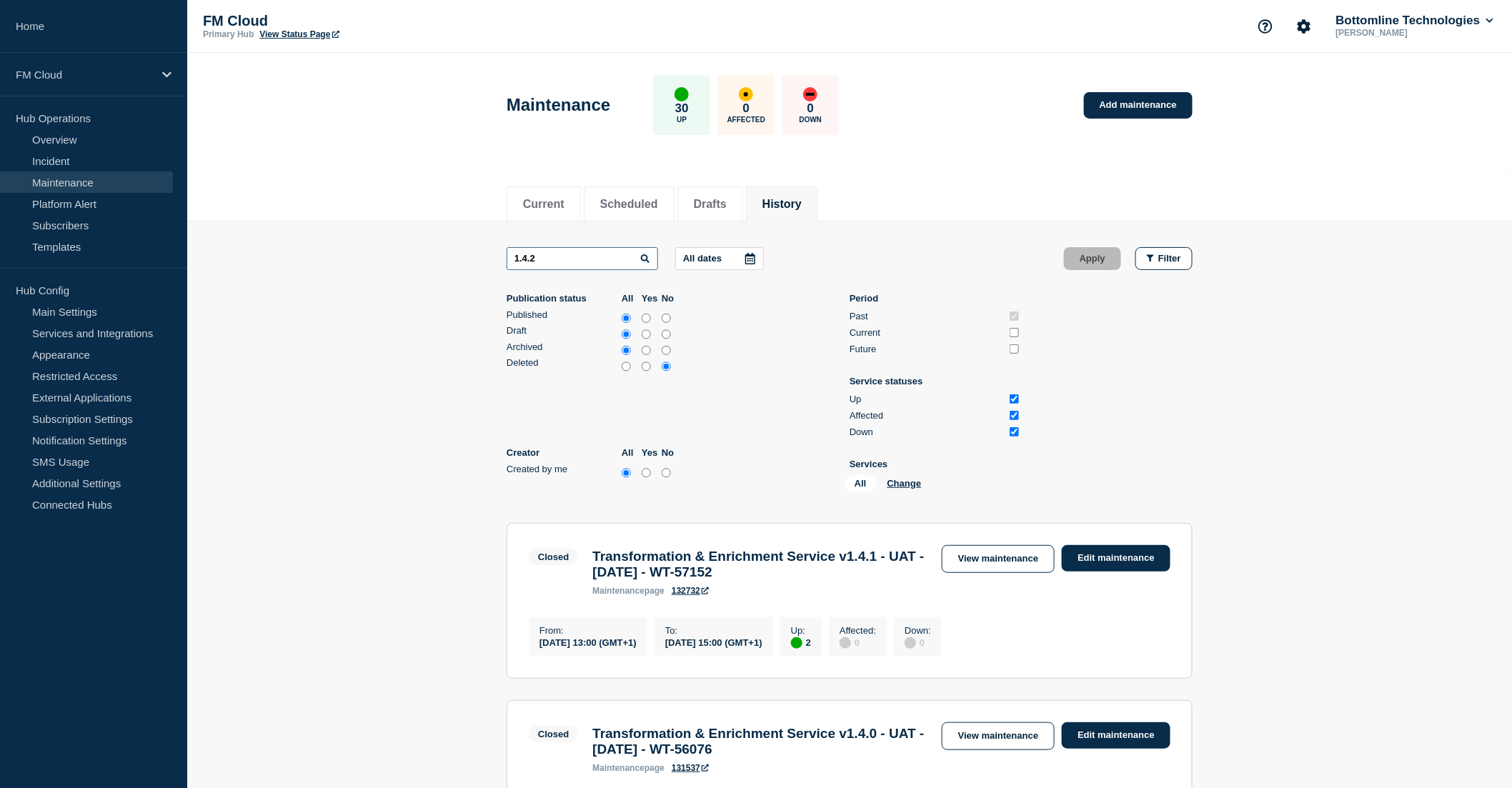
type input "1.4.2"
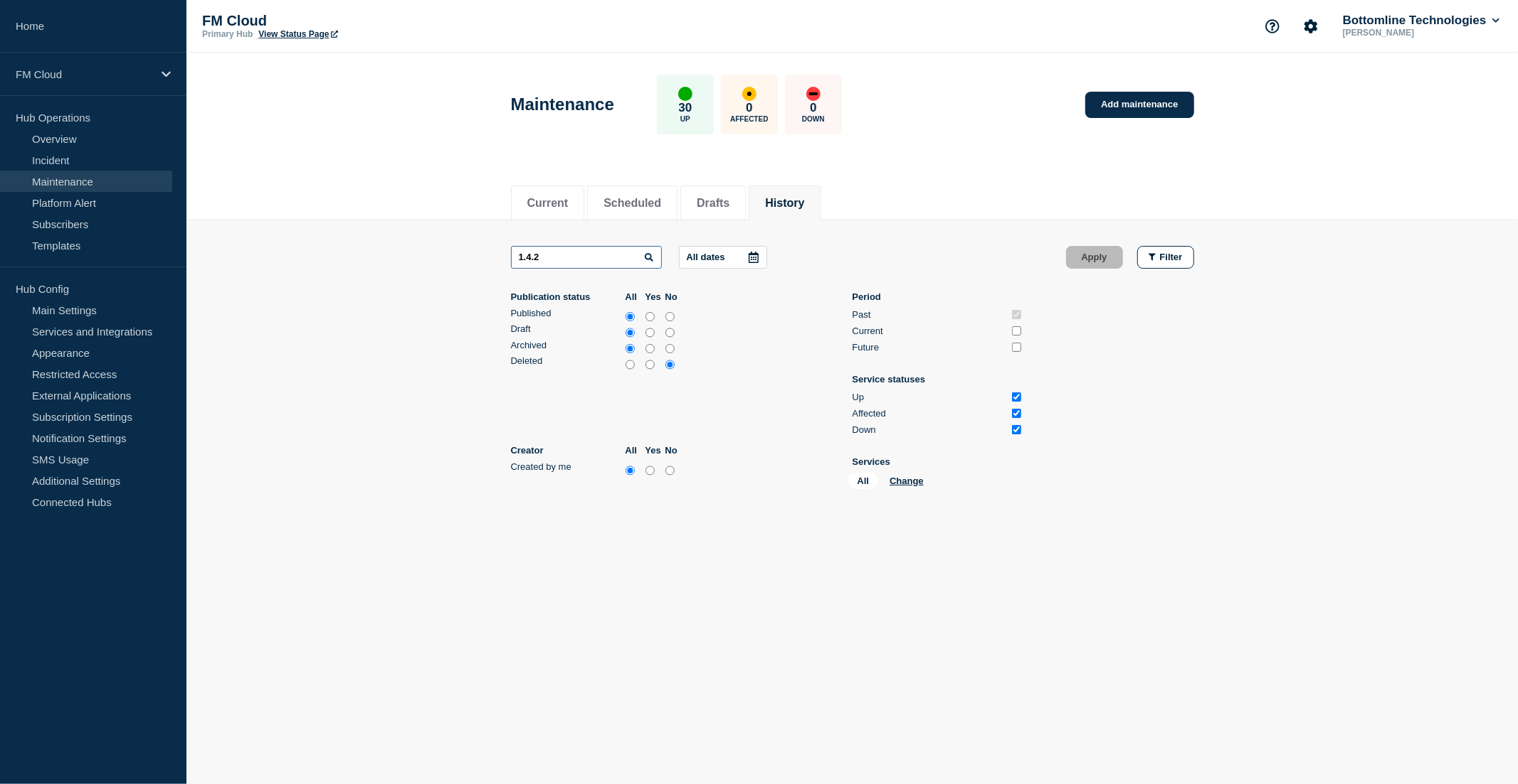
drag, startPoint x: 558, startPoint y: 251, endPoint x: 516, endPoint y: 259, distance: 42.8
click at [516, 259] on input "1.4.2" at bounding box center [586, 258] width 151 height 23
paste input "Maintenance Cancellation"
type input ""Maintenance Cancellation""
